Goal: Information Seeking & Learning: Learn about a topic

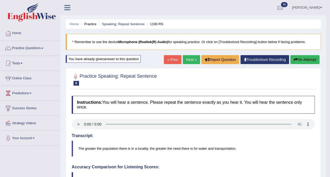
click at [187, 61] on link "Next »" at bounding box center [190, 59] width 17 height 9
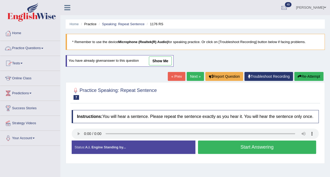
click at [30, 45] on link "Practice Questions" at bounding box center [30, 47] width 60 height 13
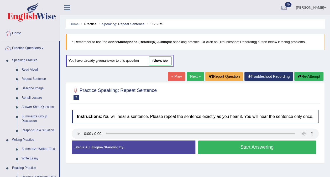
click at [195, 76] on link "Next »" at bounding box center [194, 76] width 17 height 9
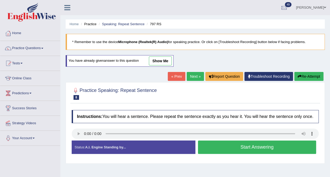
click at [198, 78] on link "Next »" at bounding box center [194, 76] width 17 height 9
click at [43, 46] on link "Practice Questions" at bounding box center [30, 47] width 60 height 13
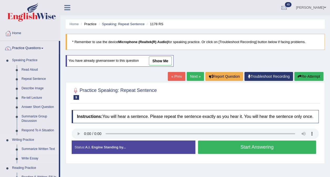
click at [35, 147] on link "Summarize Written Text" at bounding box center [39, 148] width 40 height 9
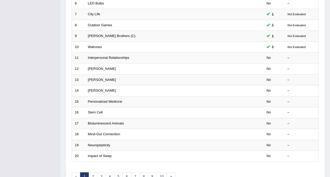
scroll to position [168, 0]
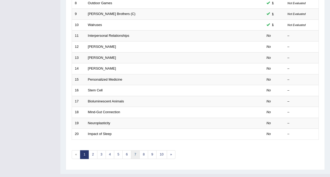
click at [133, 150] on link "7" at bounding box center [135, 154] width 9 height 9
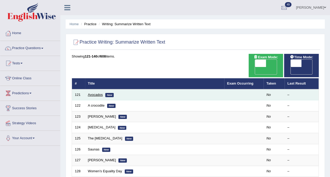
click at [94, 93] on link "Avocados" at bounding box center [95, 95] width 15 height 4
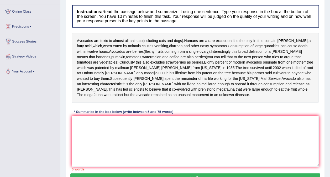
scroll to position [67, 0]
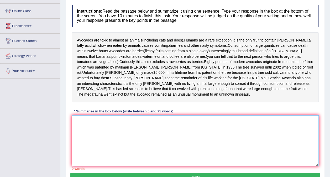
click at [172, 133] on textarea at bounding box center [195, 140] width 247 height 51
click at [267, 104] on div "Instructions: Read the passage below and summarize it using one sentence. Type …" at bounding box center [194, 87] width 249 height 170
click at [81, 116] on textarea at bounding box center [195, 140] width 247 height 51
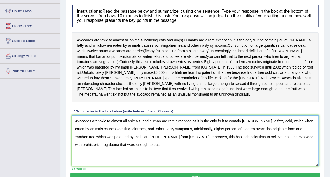
scroll to position [99, 0]
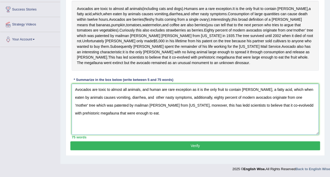
type textarea "Avocados are toxic to almost all animals, and human are rare exception as it is…"
click at [195, 148] on button "Verify" at bounding box center [194, 145] width 249 height 9
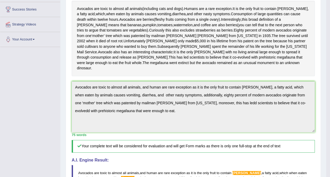
drag, startPoint x: 333, startPoint y: 86, endPoint x: 334, endPoint y: 124, distance: 38.0
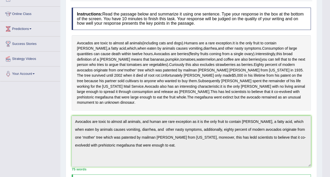
scroll to position [0, 0]
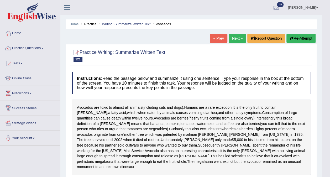
click at [236, 35] on link "Next »" at bounding box center [236, 38] width 17 height 9
